Goal: Share content: Share content

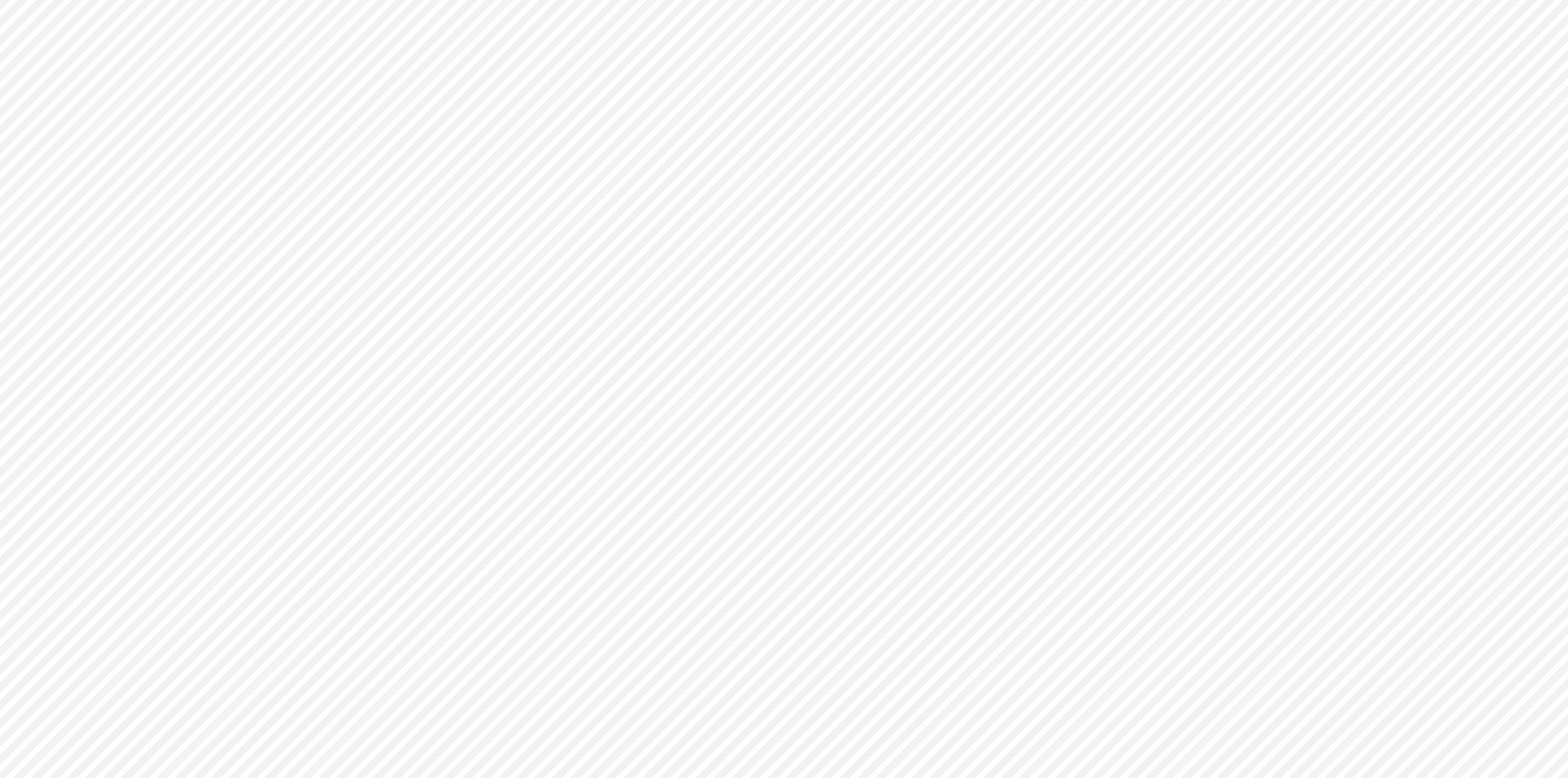
type input "Consolidated All by Month"
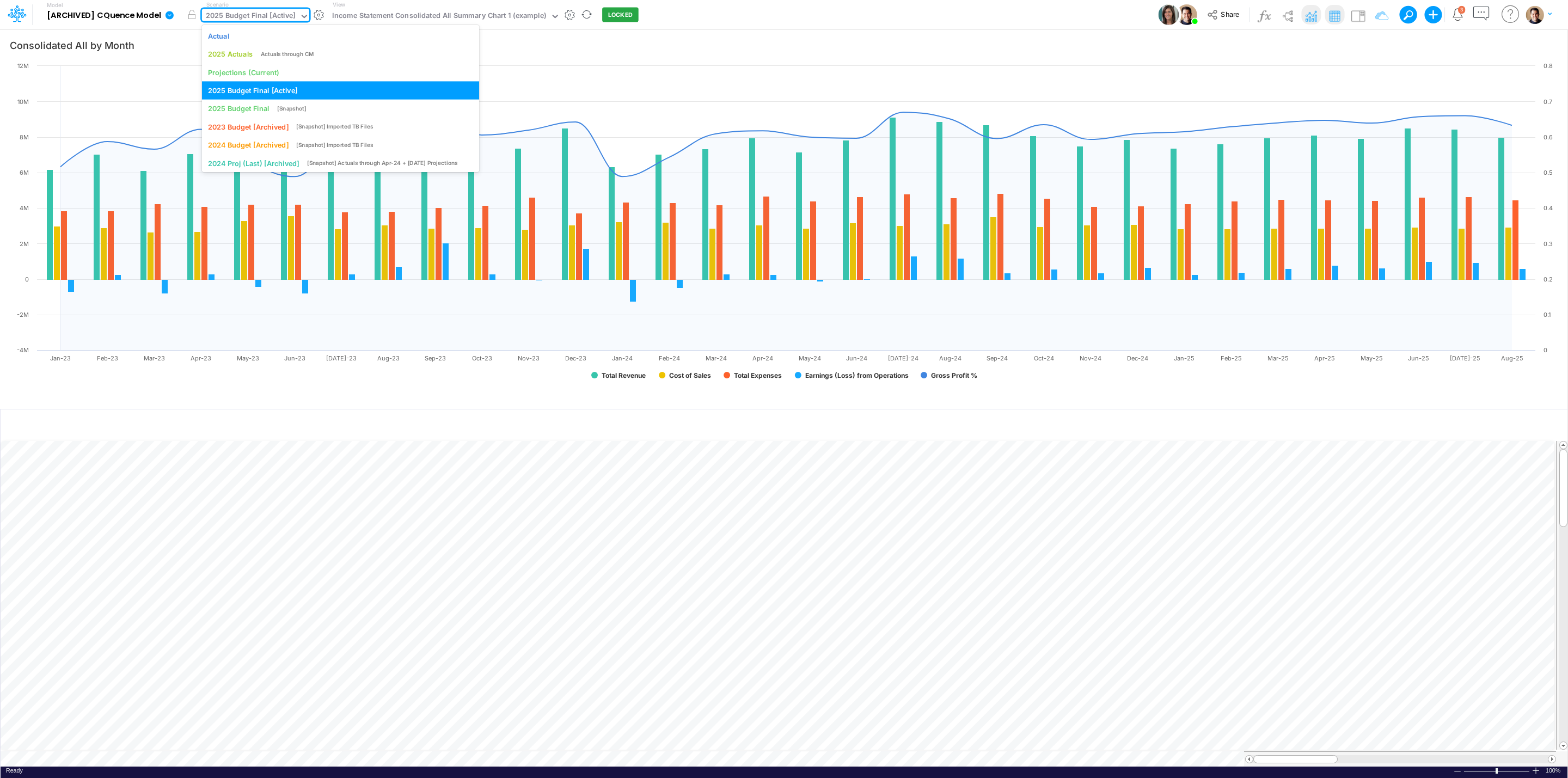
click at [242, 10] on div "2025 Budget Final [Active]" at bounding box center [250, 16] width 90 height 13
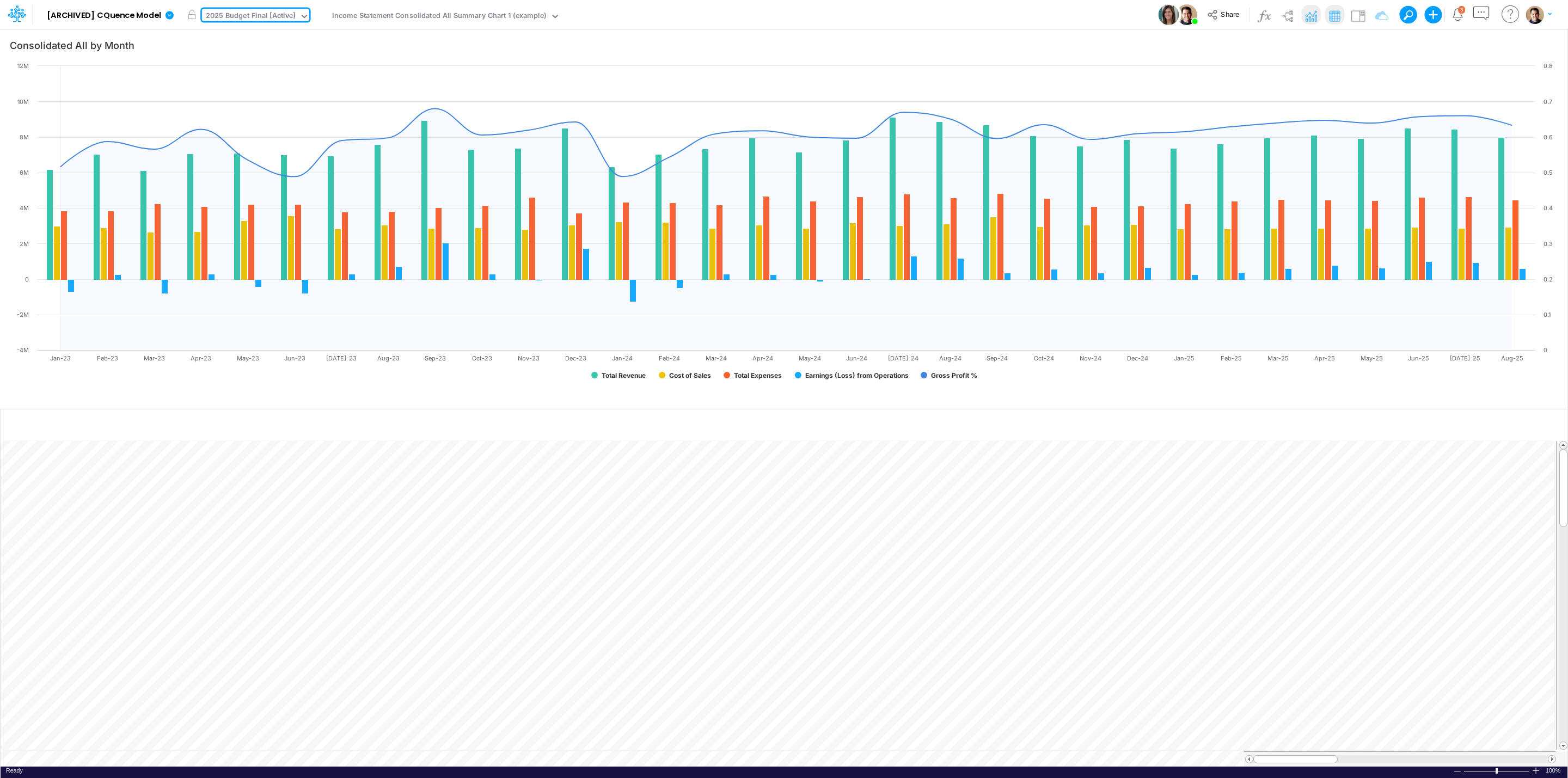
click at [798, 8] on div "Model [ARCHIVED] CQuence Model Edit model settings Duplicate Import QuickBooks …" at bounding box center [784, 15] width 1411 height 29
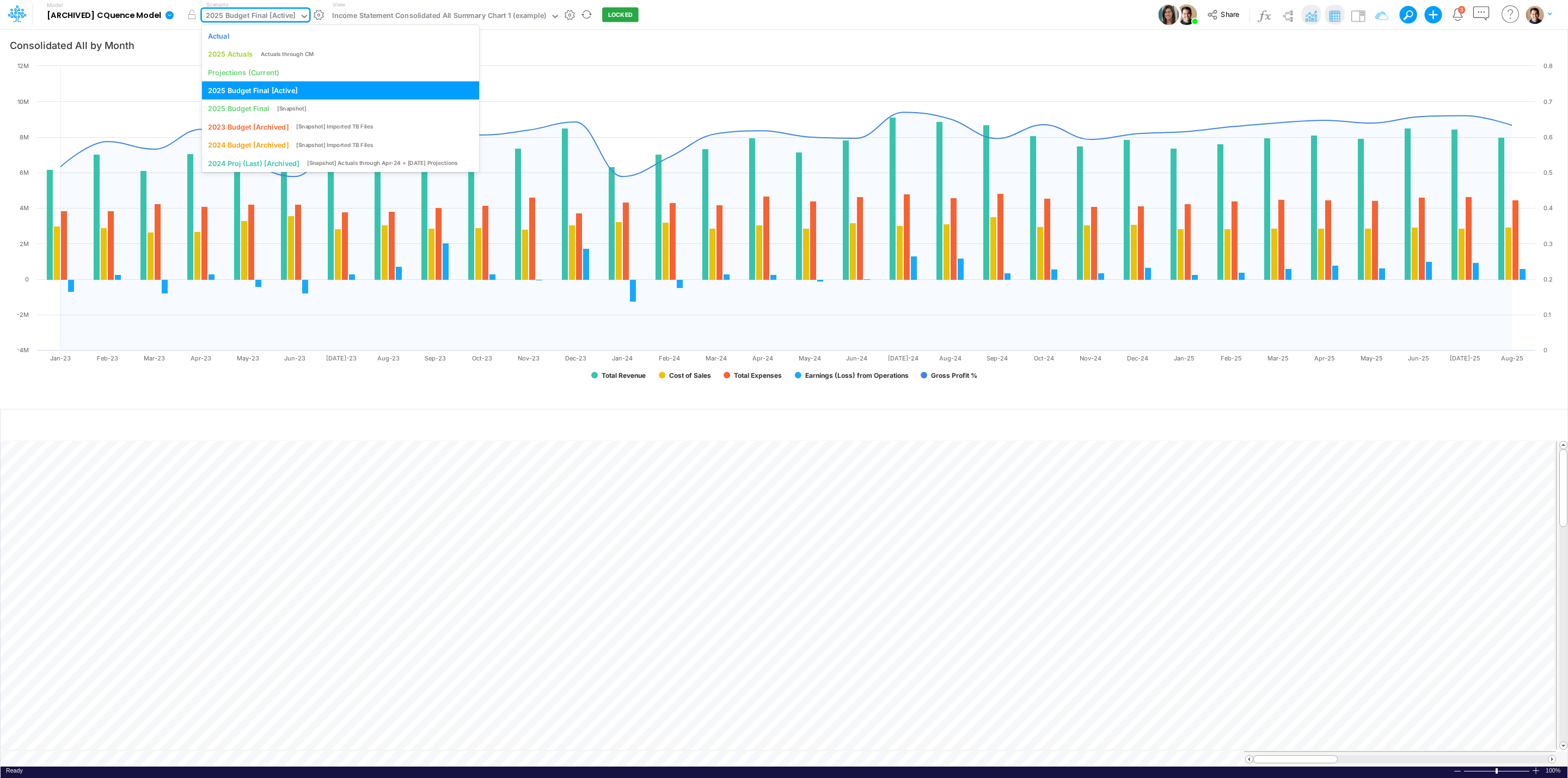
click at [277, 14] on div "2025 Budget Final [Active]" at bounding box center [250, 16] width 90 height 13
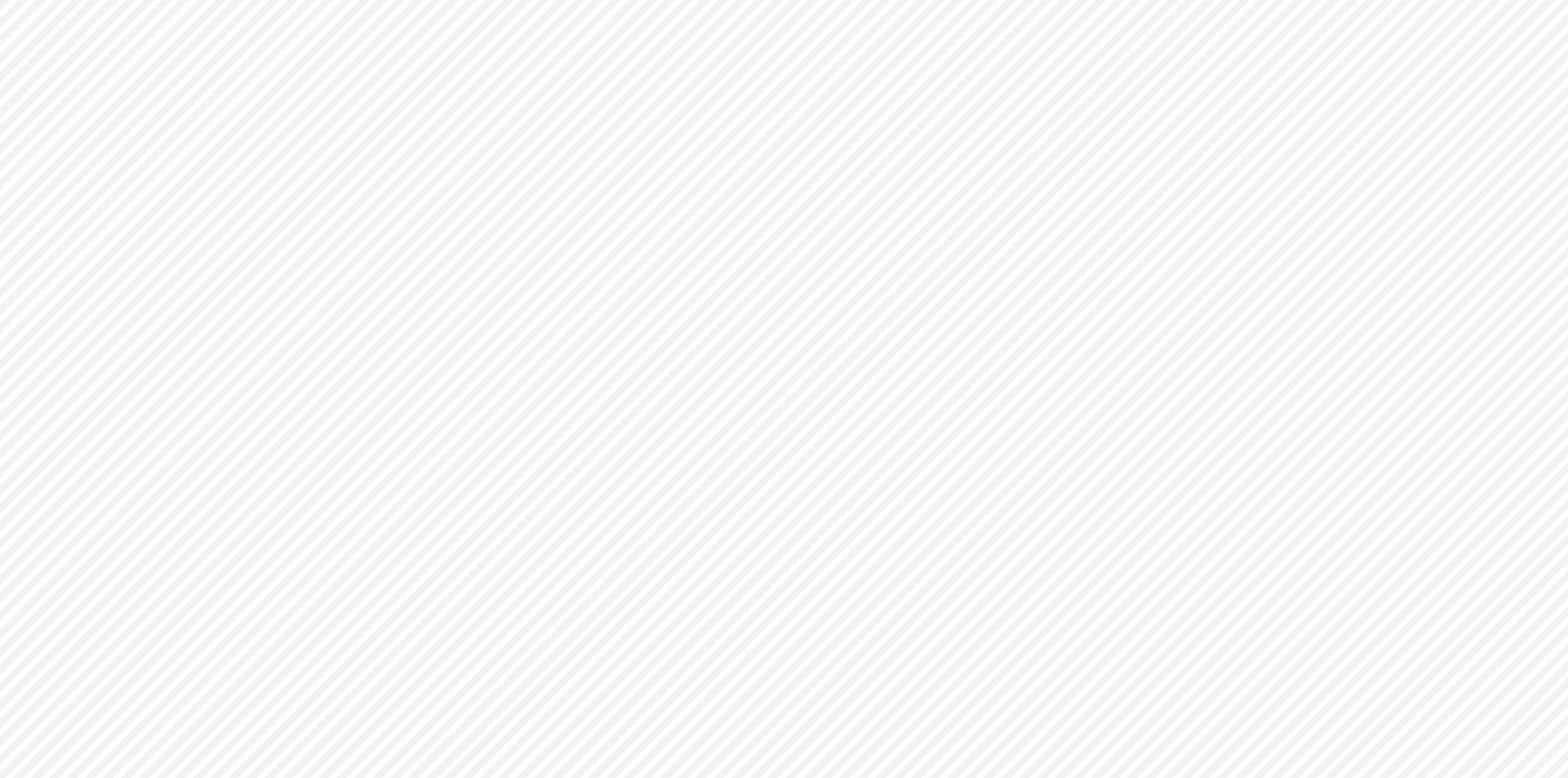
type input "Consolidated All by Month"
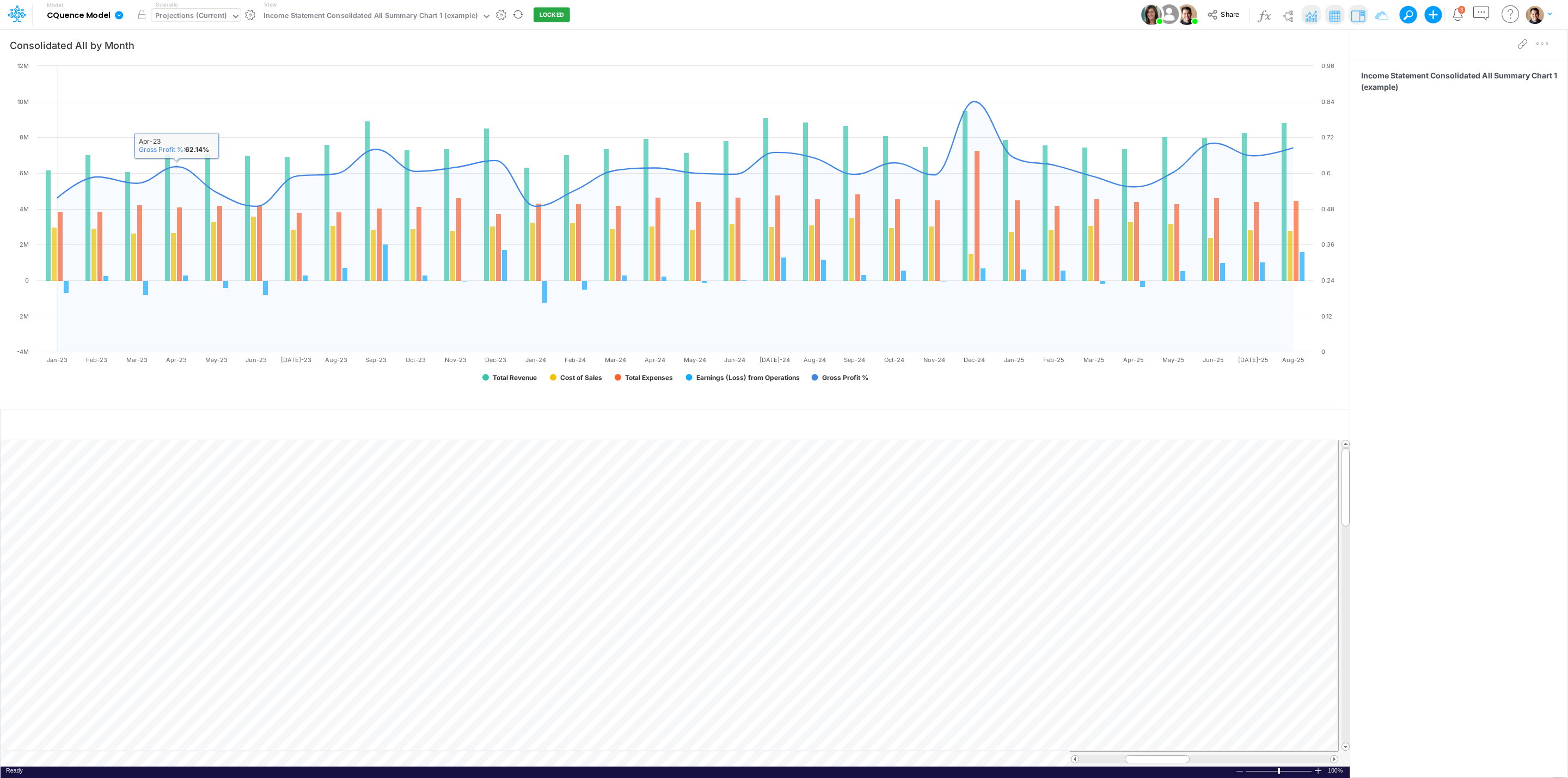
click at [180, 18] on div "Projections (Current)" at bounding box center [191, 16] width 71 height 13
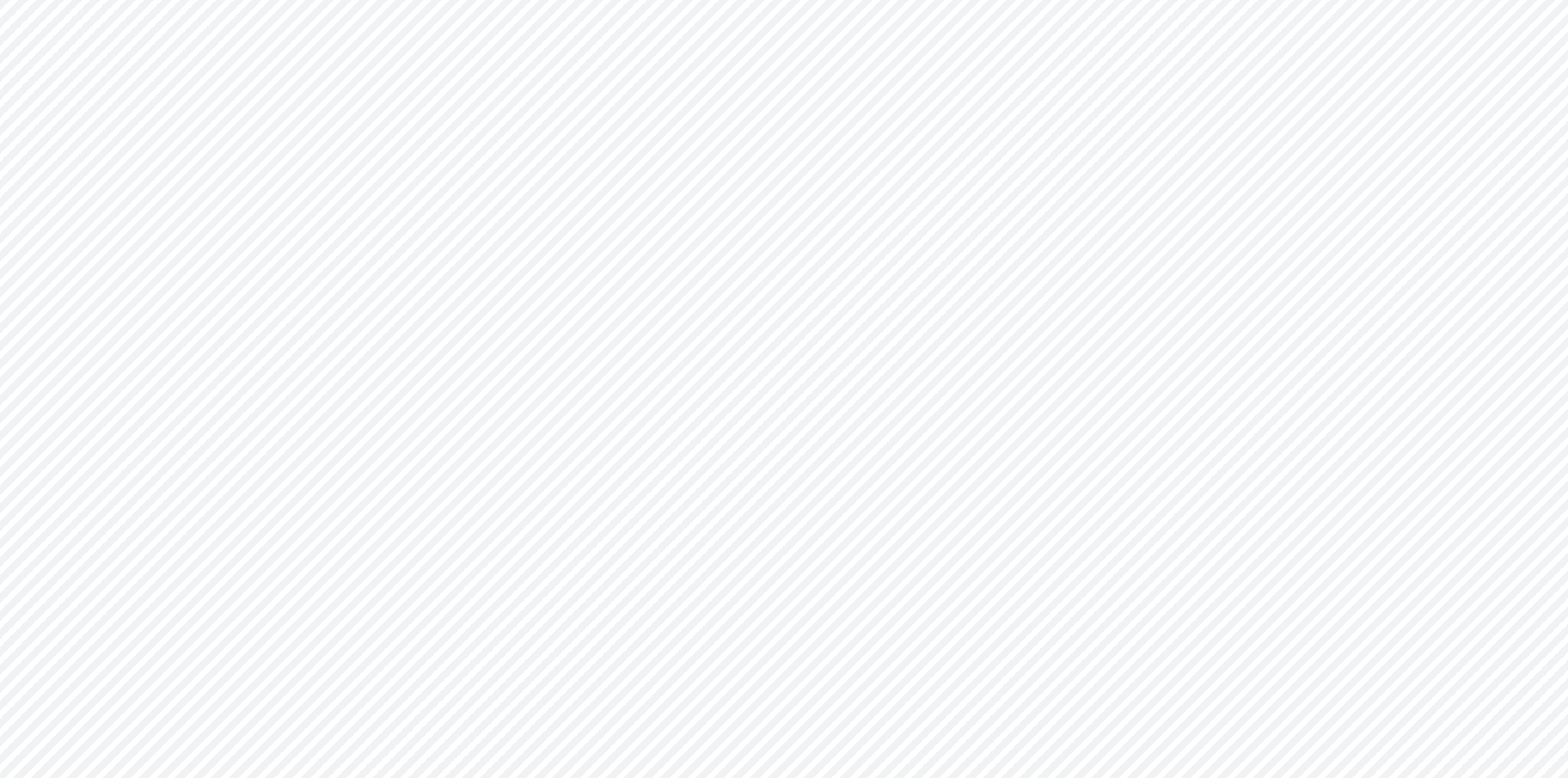
type input "Consolidated All by Month"
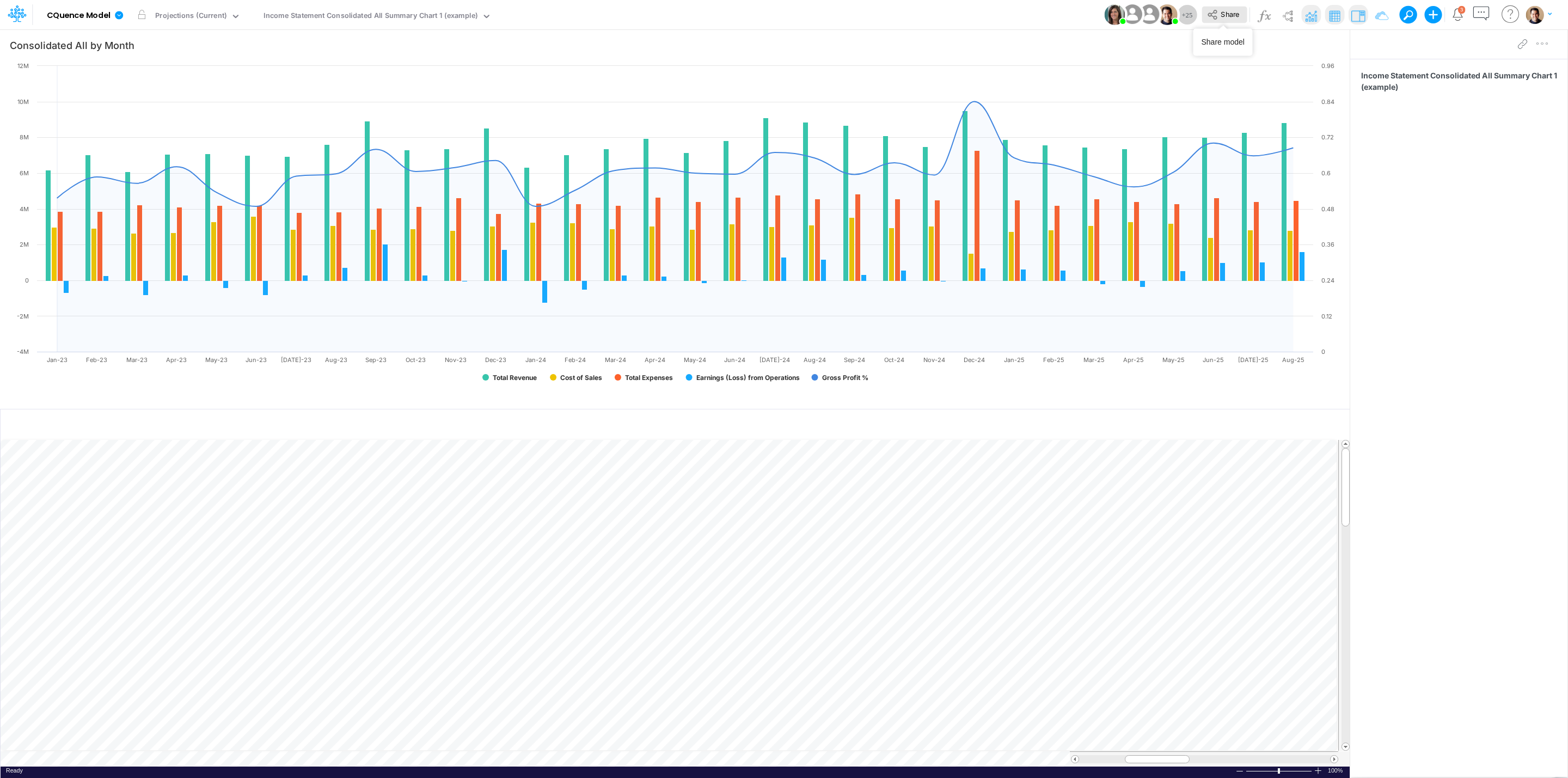
click at [1211, 16] on icon at bounding box center [1213, 15] width 9 height 10
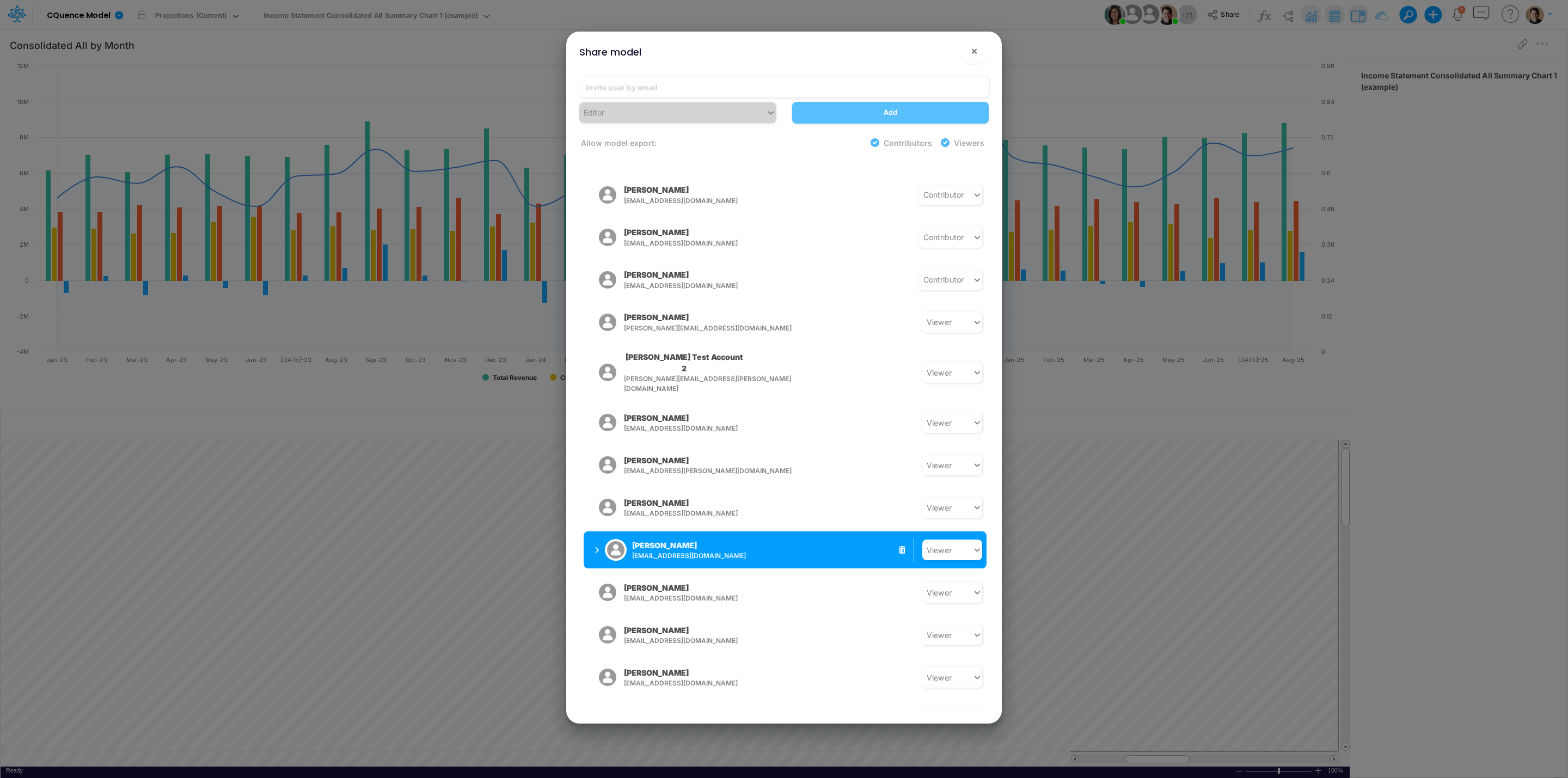
scroll to position [462, 0]
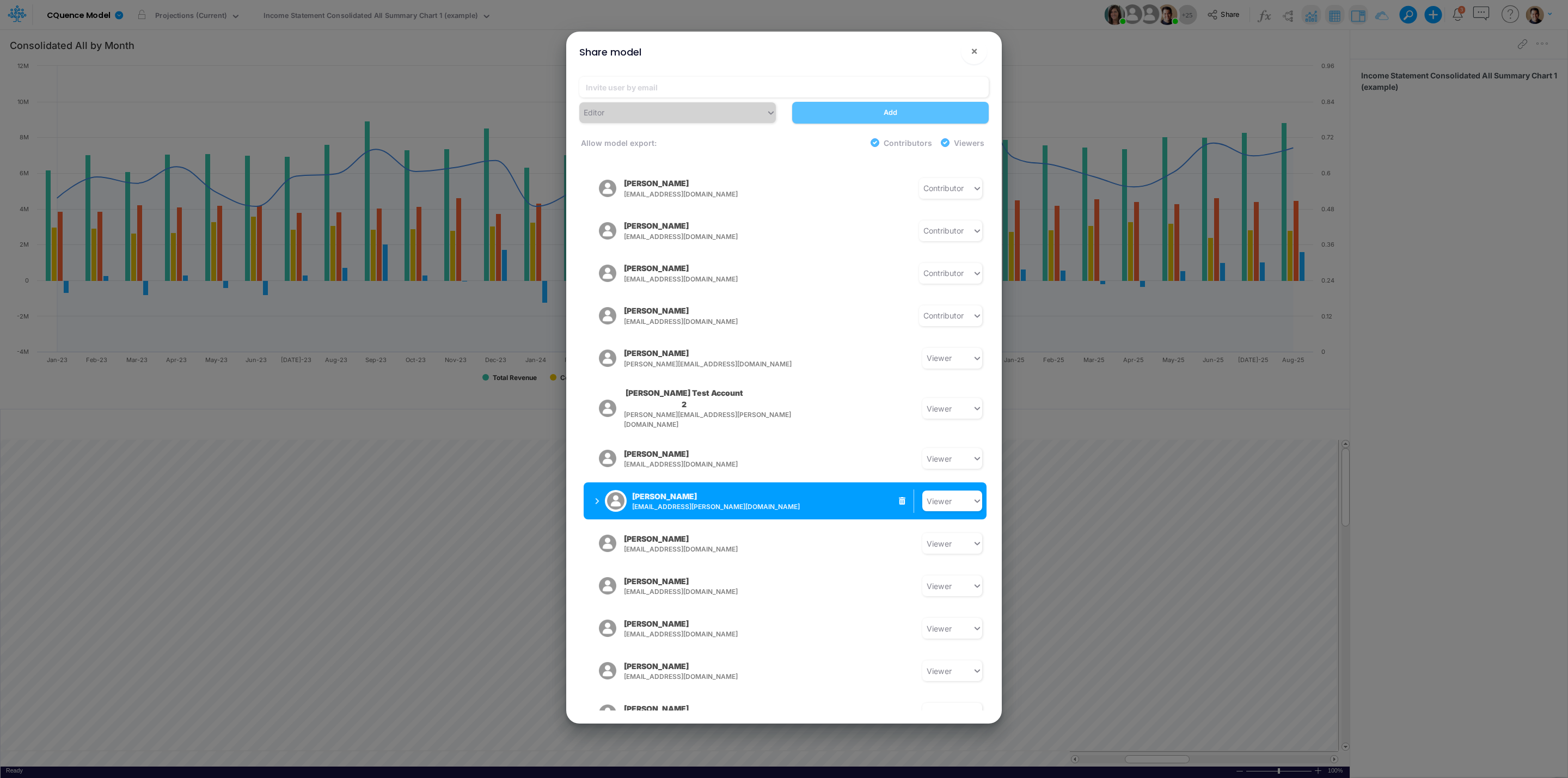
click at [767, 483] on div "[PERSON_NAME] [EMAIL_ADDRESS][PERSON_NAME][DOMAIN_NAME] Viewer" at bounding box center [785, 501] width 403 height 37
click at [593, 487] on button "[PERSON_NAME] [EMAIL_ADDRESS][PERSON_NAME][DOMAIN_NAME]" at bounding box center [670, 501] width 173 height 28
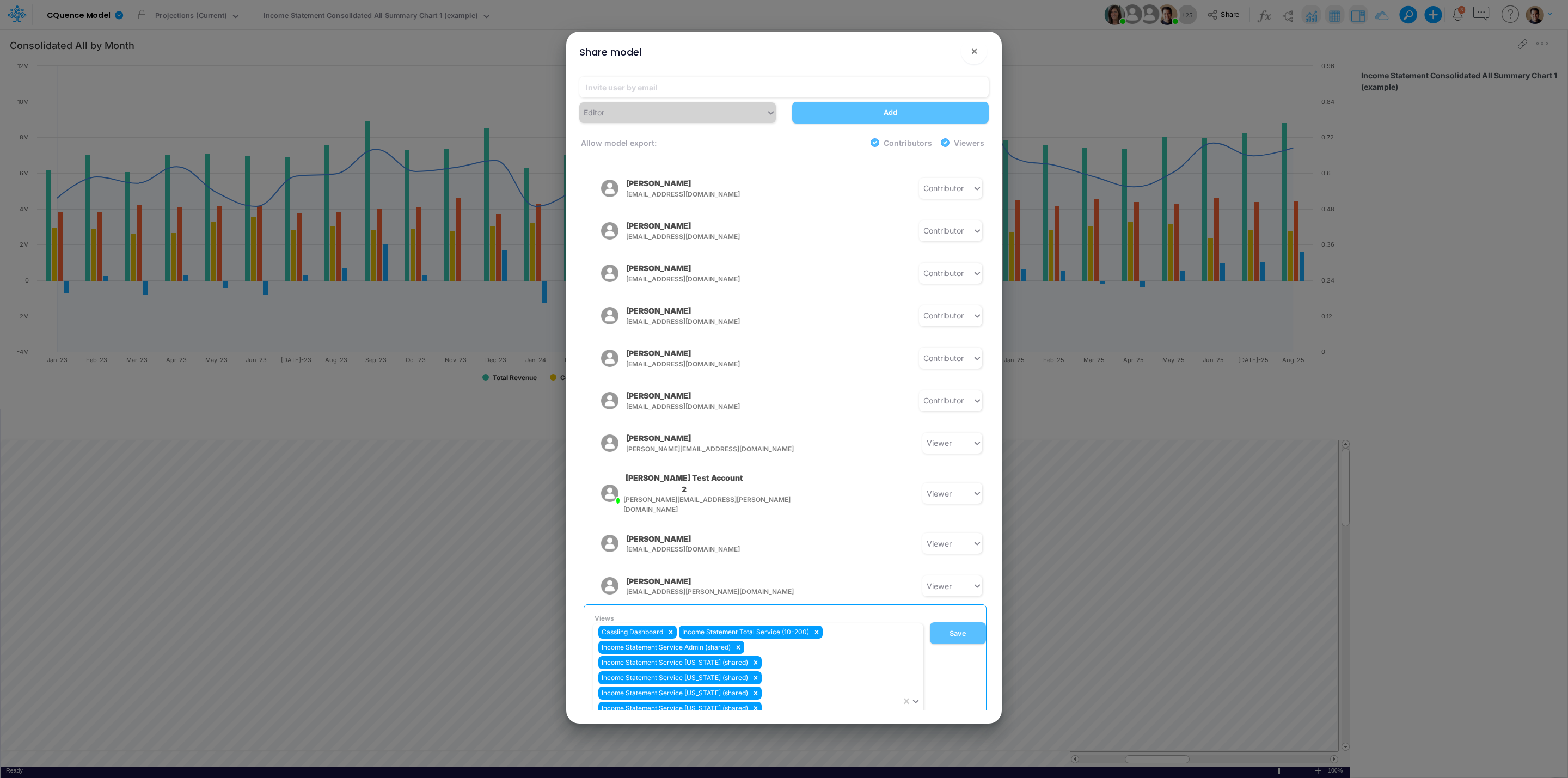
scroll to position [596, 0]
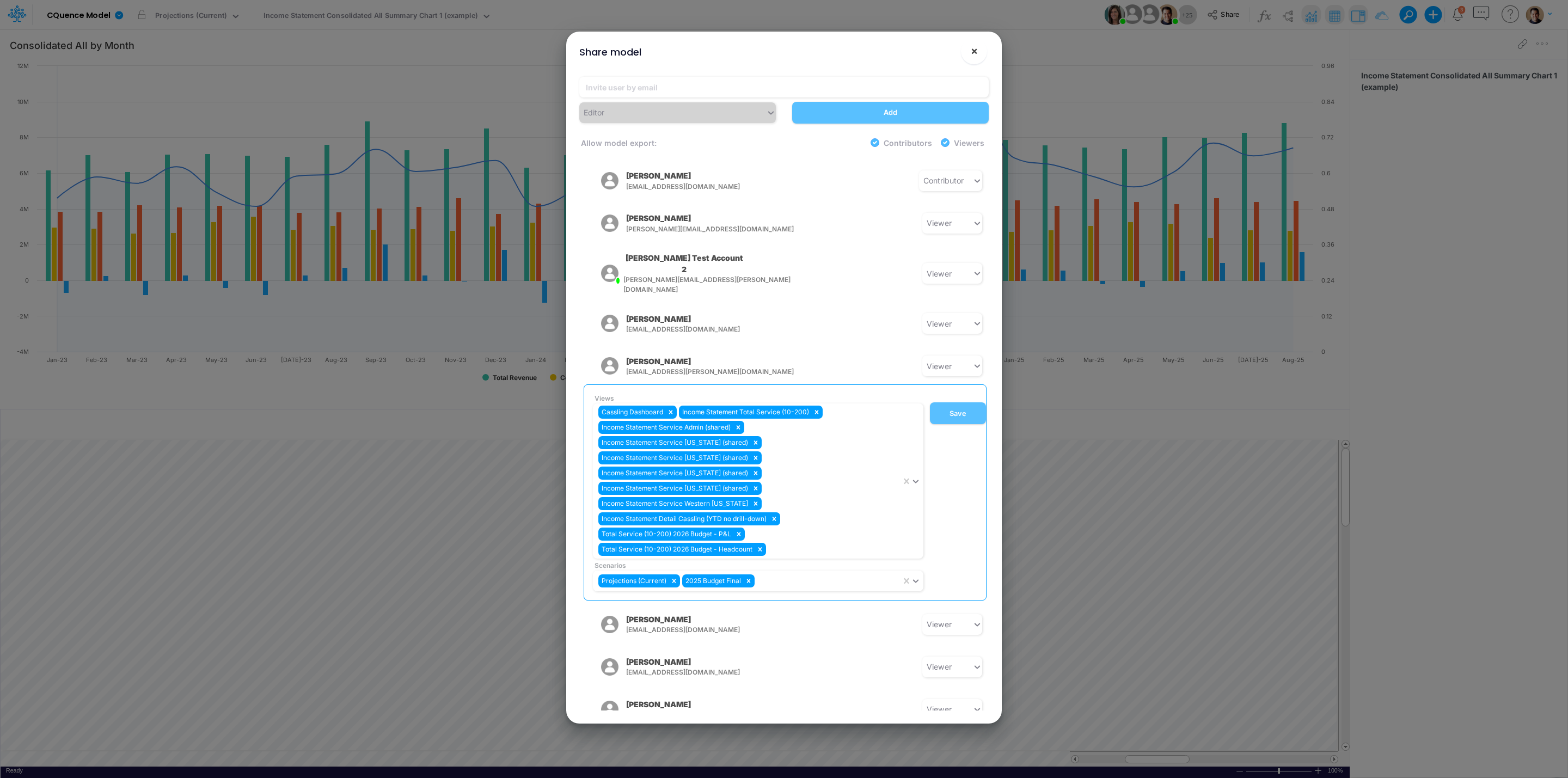
click at [970, 49] on span "×" at bounding box center [974, 50] width 7 height 13
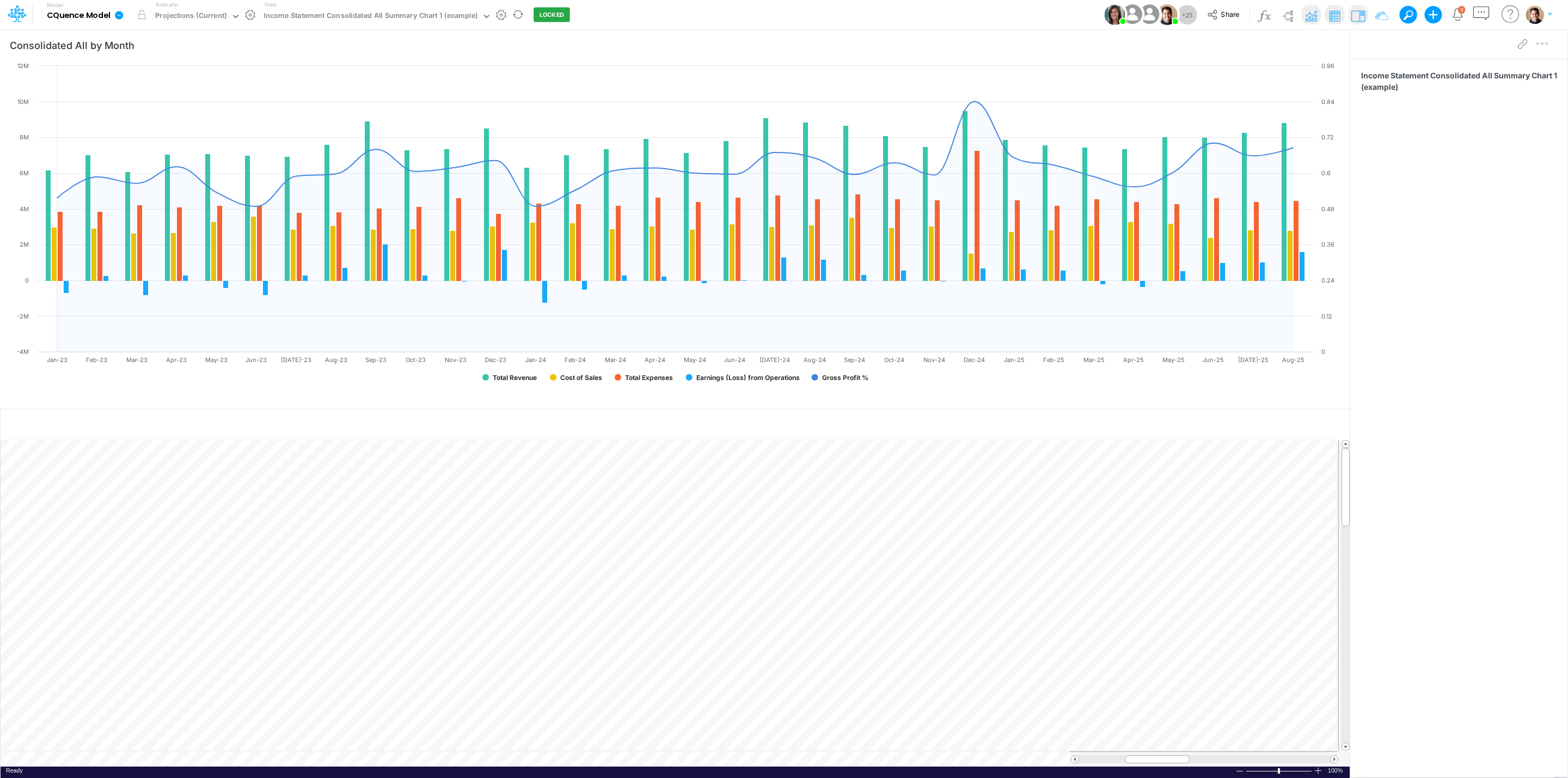
click at [118, 16] on icon at bounding box center [119, 15] width 8 height 8
click at [206, 107] on button "View model info" at bounding box center [174, 112] width 117 height 16
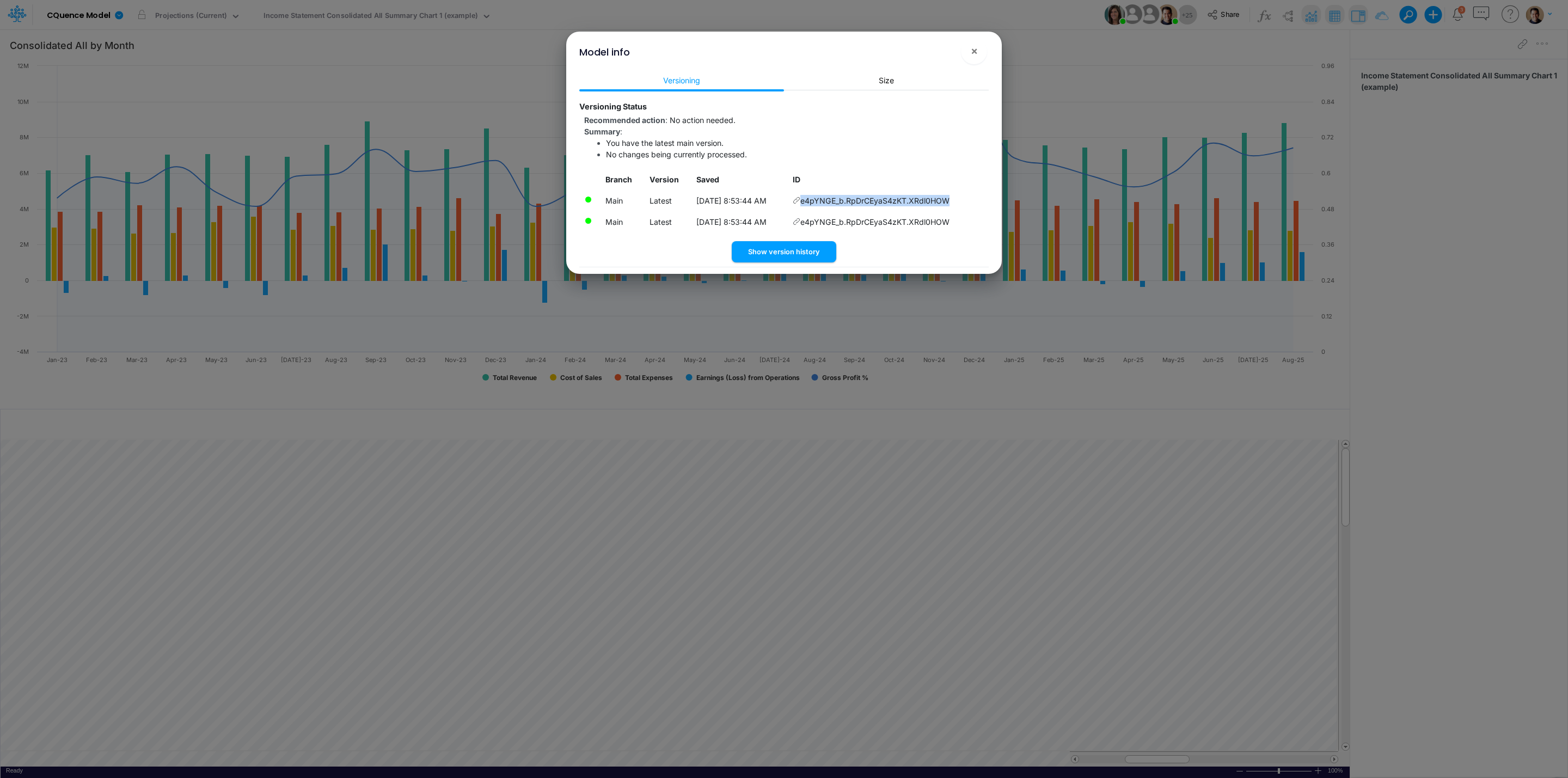
drag, startPoint x: 965, startPoint y: 197, endPoint x: 809, endPoint y: 201, distance: 156.1
click at [809, 201] on td "e4pYNGE_b.RpDrCEyaS4zKT.XRdl0HOW" at bounding box center [888, 200] width 201 height 21
drag, startPoint x: 953, startPoint y: 197, endPoint x: 961, endPoint y: 200, distance: 8.5
click at [949, 197] on span "e4pYNGE_b.RpDrCEyaS4zKT.XRdl0HOW" at bounding box center [874, 200] width 149 height 12
click at [966, 201] on td "e4pYNGE_b.RpDrCEyaS4zKT.XRdl0HOW" at bounding box center [888, 200] width 201 height 21
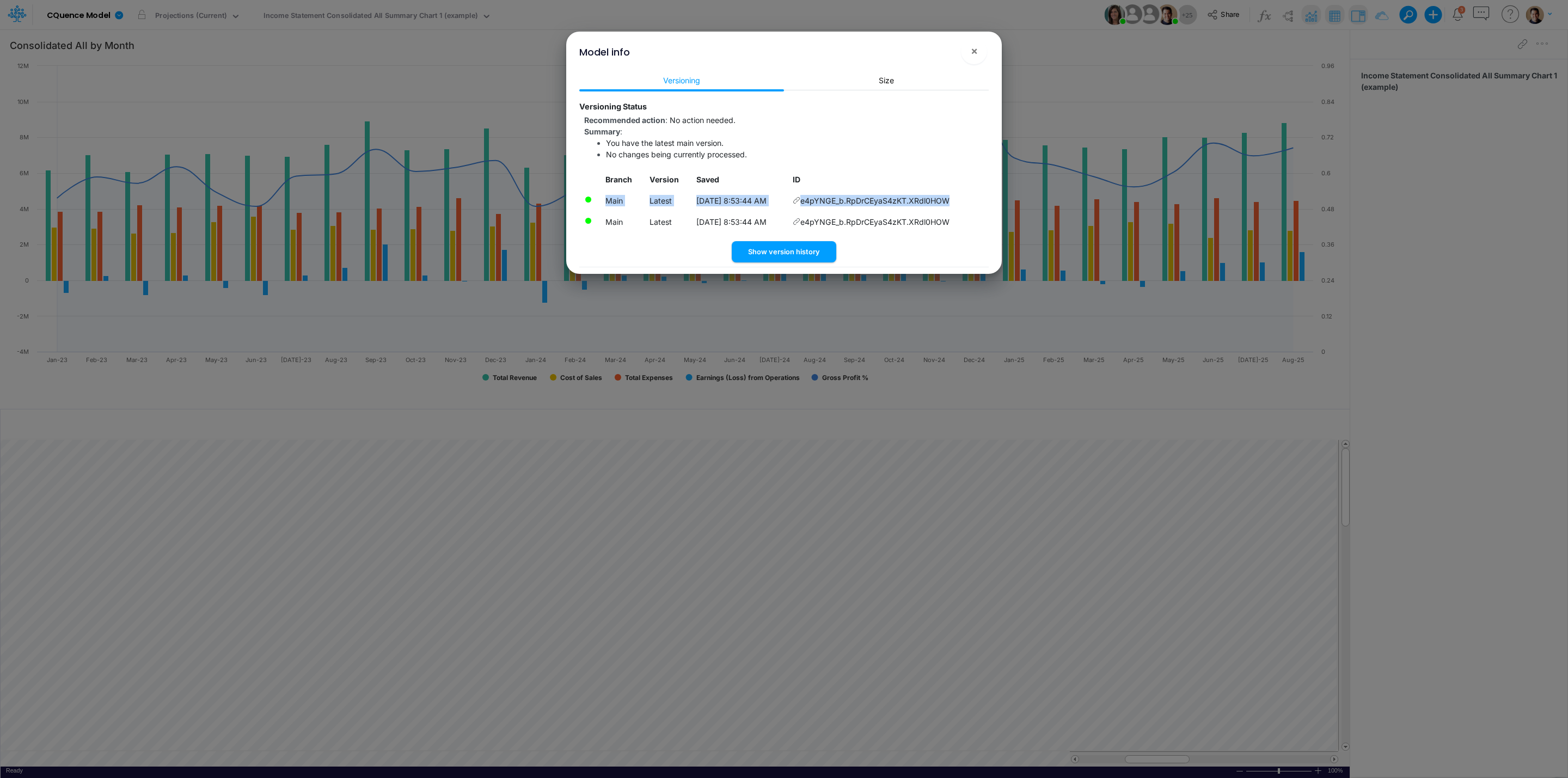
drag, startPoint x: 961, startPoint y: 200, endPoint x: 603, endPoint y: 198, distance: 358.0
click at [603, 198] on tr "Main Latest [DATE] 8:53:44 AM e4pYNGE_b.RpDrCEyaS4zKT.XRdl0HOW" at bounding box center [784, 200] width 409 height 21
copy tr "Main Latest [DATE] 8:53:44 AM e4pYNGE_b.RpDrCEyaS4zKT.XRdl0HOW"
click at [972, 50] on span "×" at bounding box center [974, 50] width 7 height 13
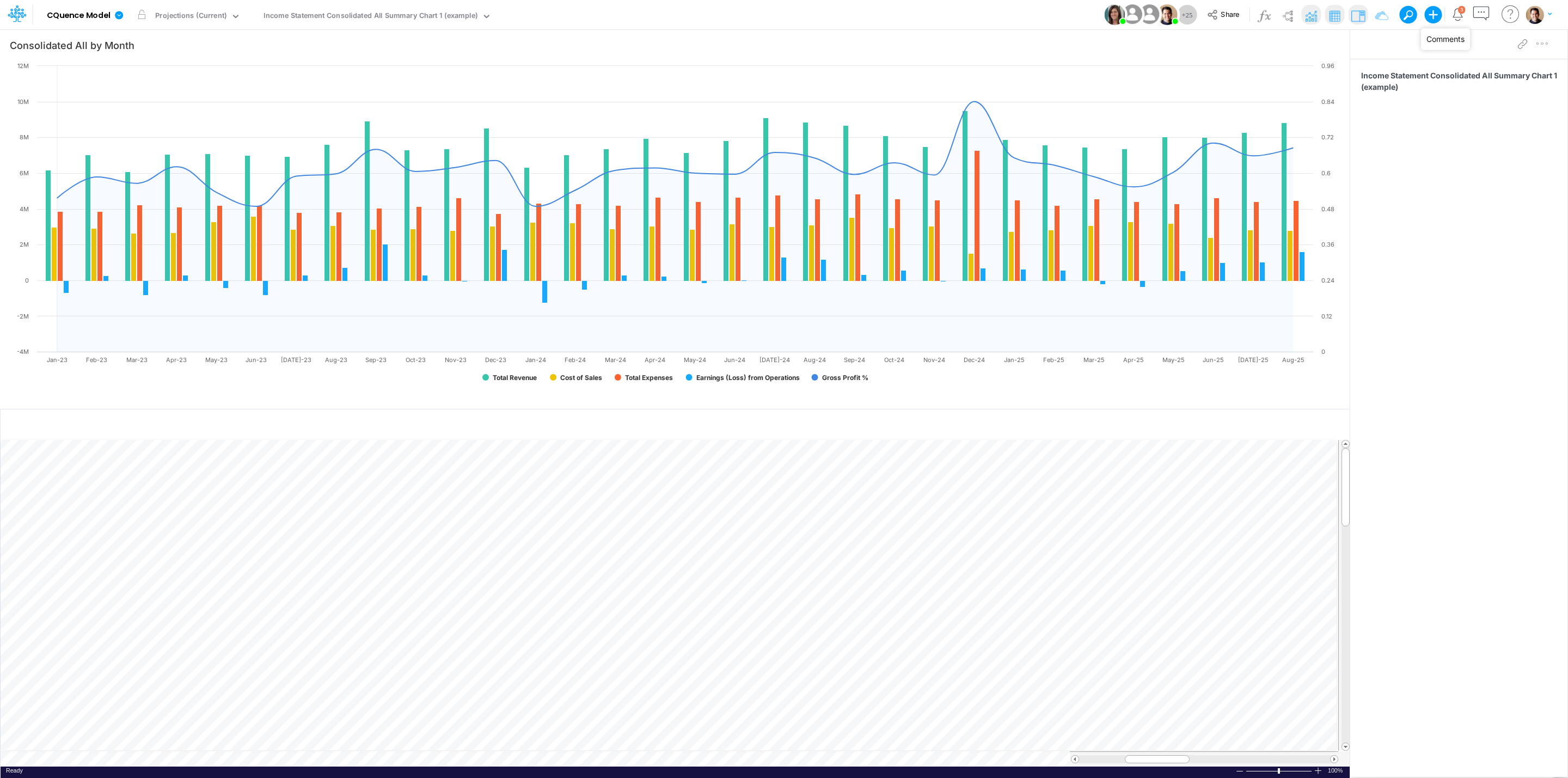
click at [1481, 15] on icon "button" at bounding box center [1481, 14] width 20 height 20
click at [1483, 16] on icon "button" at bounding box center [1481, 14] width 20 height 20
click at [1480, 5] on icon "button" at bounding box center [1481, 14] width 20 height 20
click at [1477, 13] on icon "button" at bounding box center [1481, 14] width 20 height 20
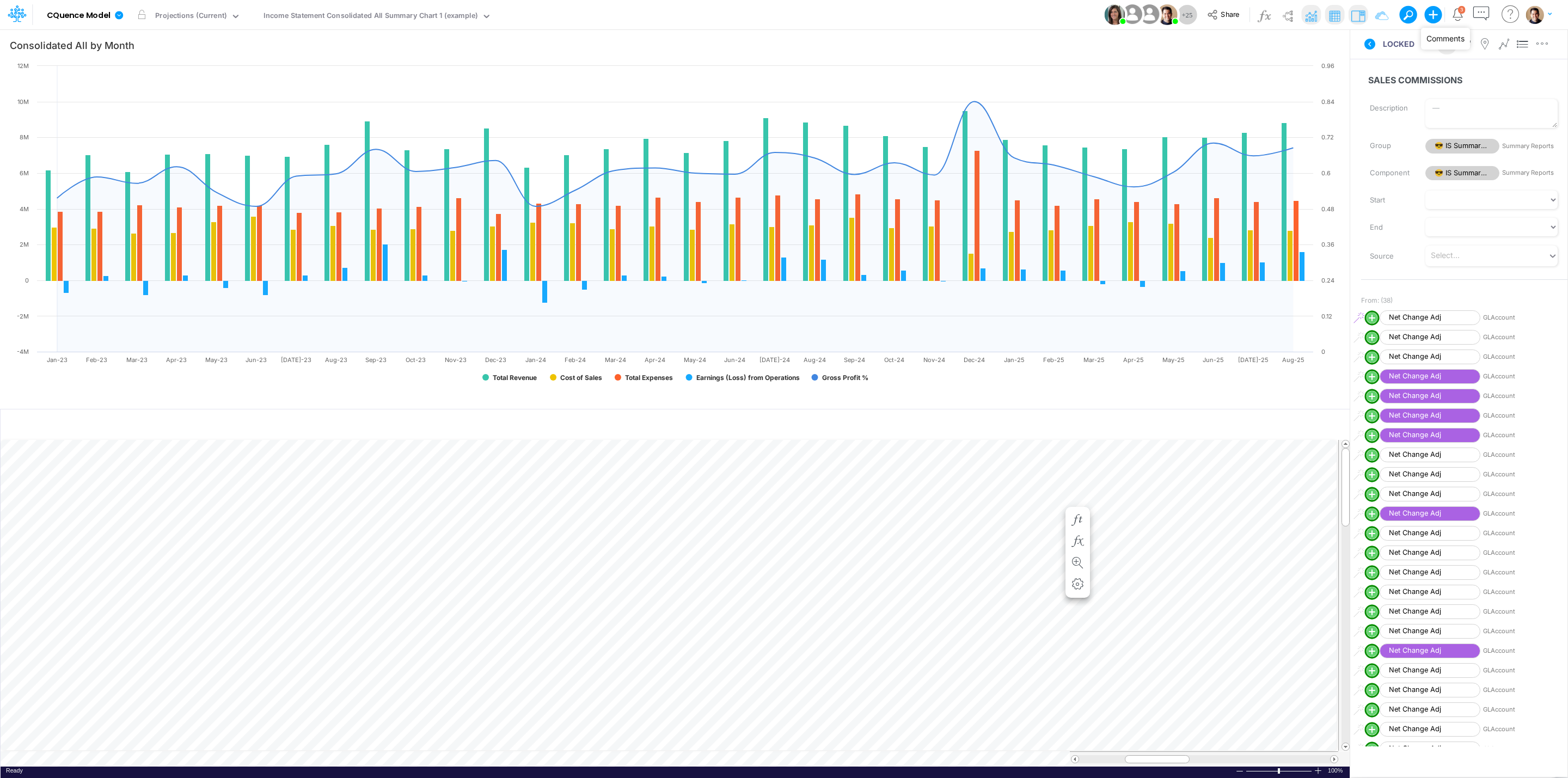
click at [1477, 13] on icon "button" at bounding box center [1481, 14] width 20 height 20
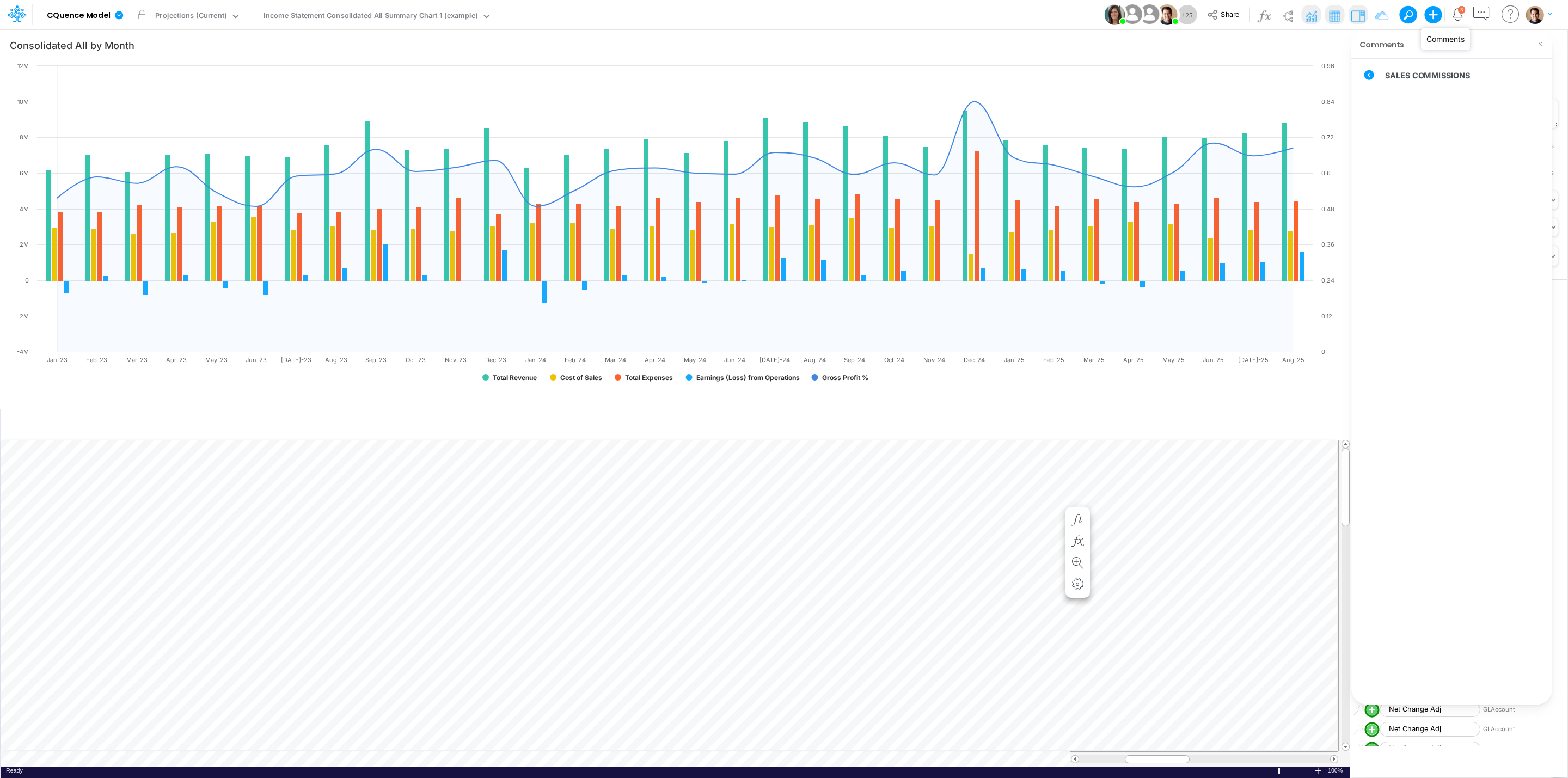
click at [1482, 12] on icon "button" at bounding box center [1481, 14] width 20 height 20
